Goal: Task Accomplishment & Management: Use online tool/utility

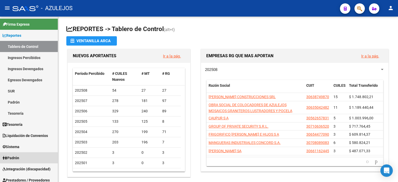
click at [18, 159] on span "Padrón" at bounding box center [11, 158] width 17 height 6
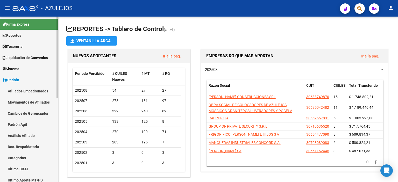
click at [25, 136] on link "Análisis Afiliado" at bounding box center [29, 135] width 58 height 11
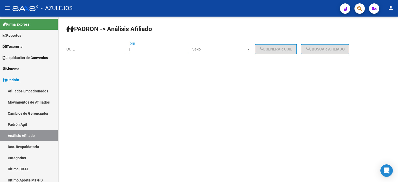
click at [171, 50] on input "DNI" at bounding box center [159, 49] width 59 height 5
type input "45067985"
click at [215, 50] on span "Sexo" at bounding box center [219, 49] width 54 height 5
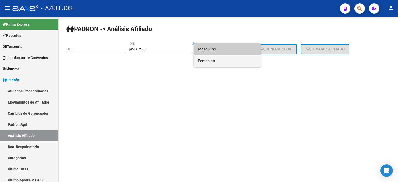
click at [218, 61] on span "Femenino" at bounding box center [227, 61] width 59 height 12
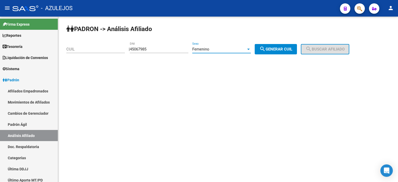
drag, startPoint x: 285, startPoint y: 53, endPoint x: 290, endPoint y: 50, distance: 5.7
click at [286, 52] on button "search Generar CUIL" at bounding box center [276, 49] width 42 height 10
type input "27-45067985-8"
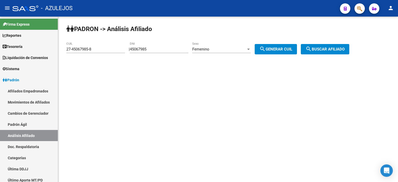
click at [323, 45] on button "search Buscar afiliado" at bounding box center [325, 49] width 48 height 10
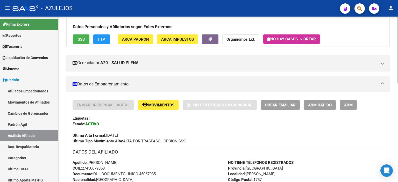
scroll to position [52, 0]
